Goal: Navigation & Orientation: Find specific page/section

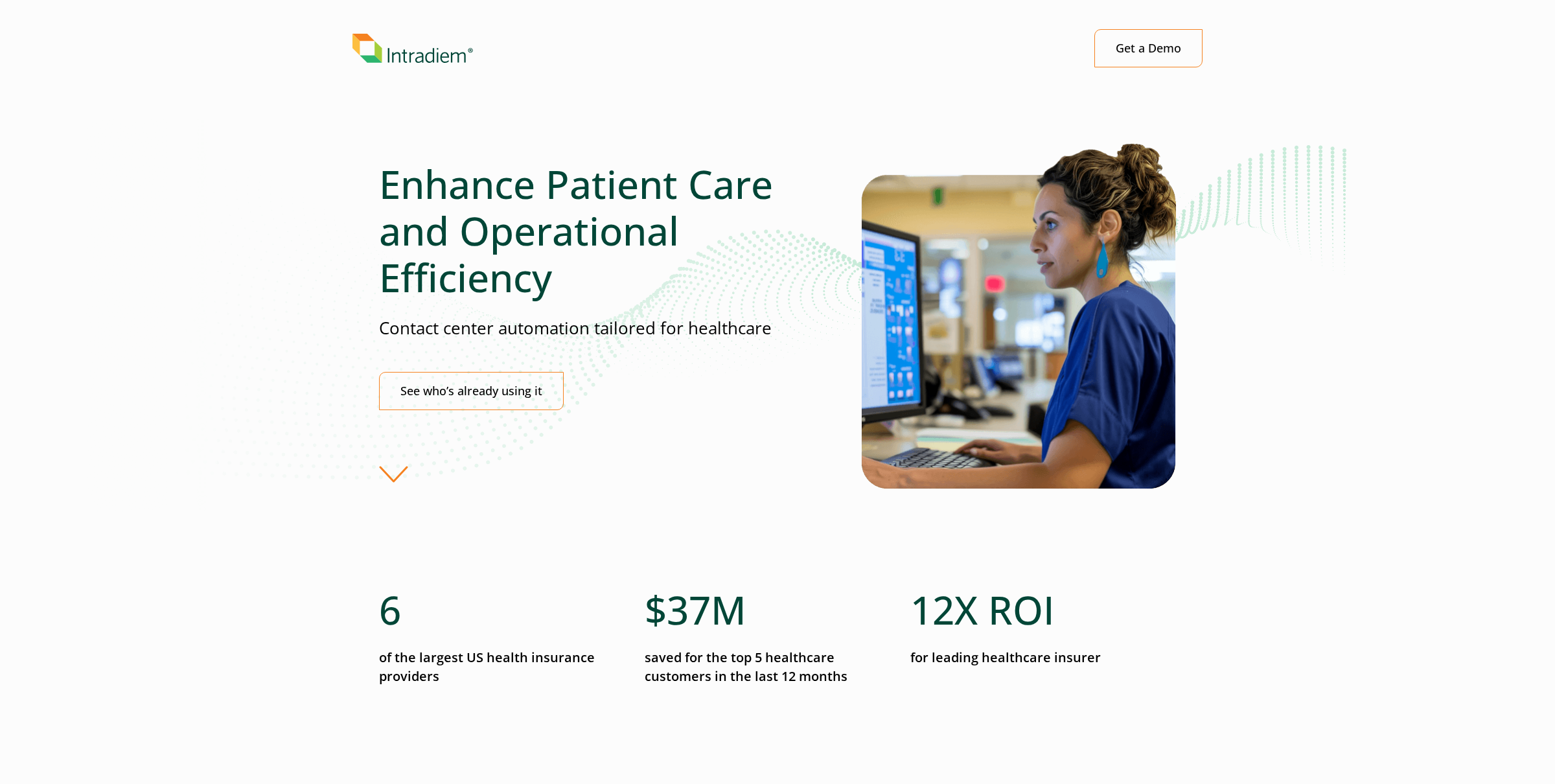
click at [424, 63] on div "Menu Get a Demo" at bounding box center [777, 48] width 850 height 38
click at [425, 64] on img "Link to homepage of Intradiem" at bounding box center [412, 49] width 120 height 30
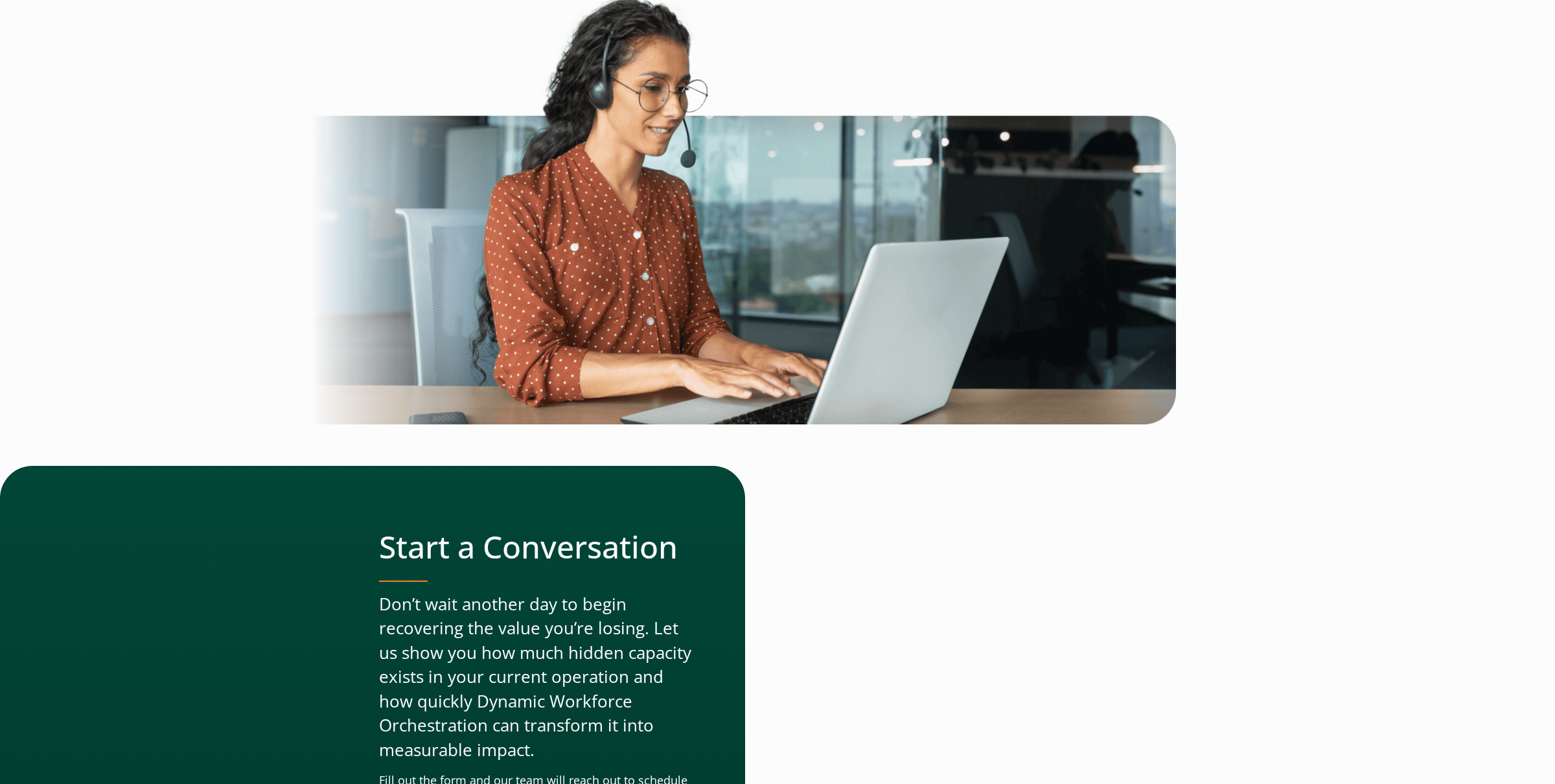
scroll to position [4165, 0]
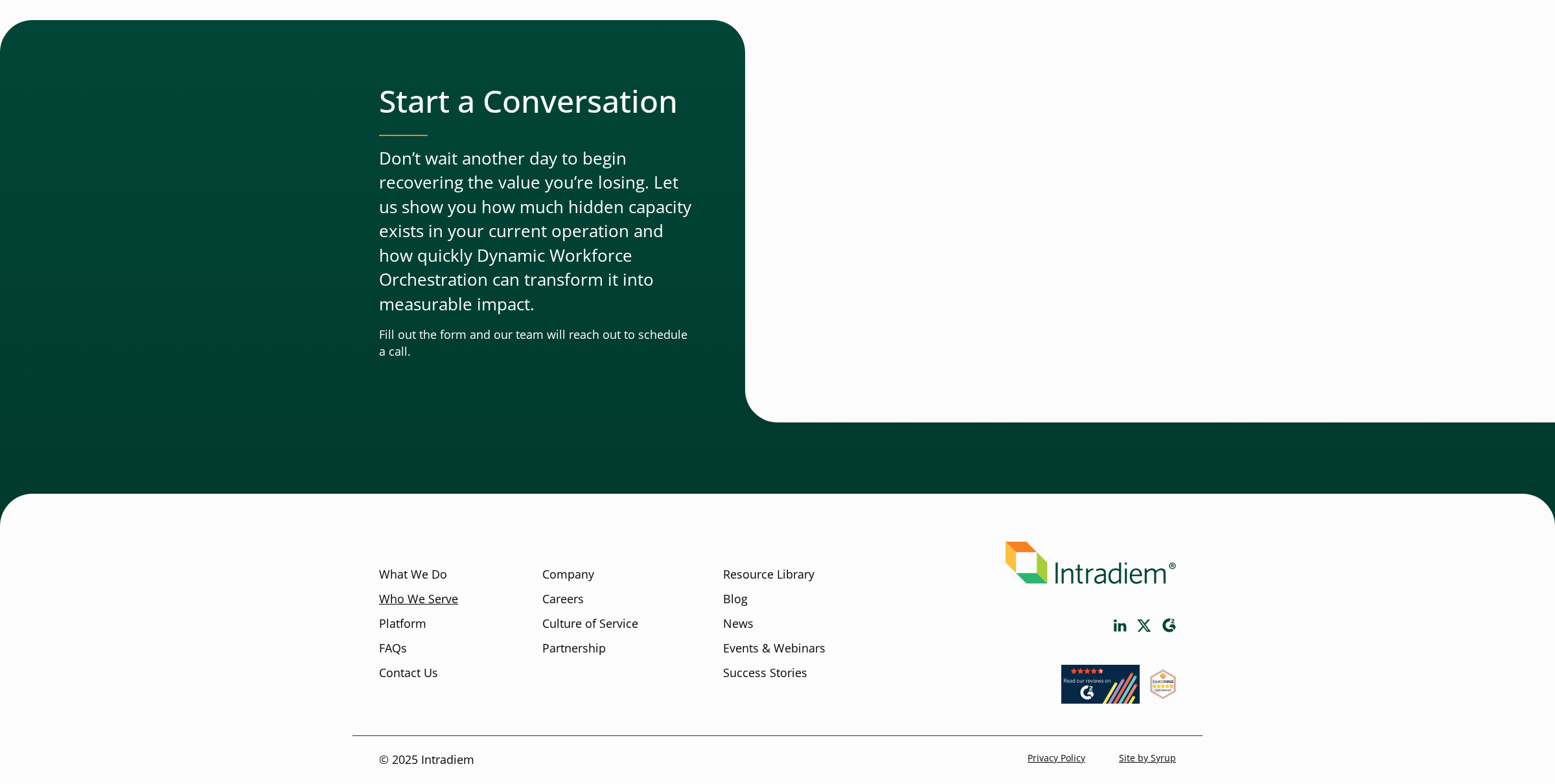
click at [427, 595] on link "Who We Serve" at bounding box center [419, 599] width 79 height 17
